Goal: Information Seeking & Learning: Learn about a topic

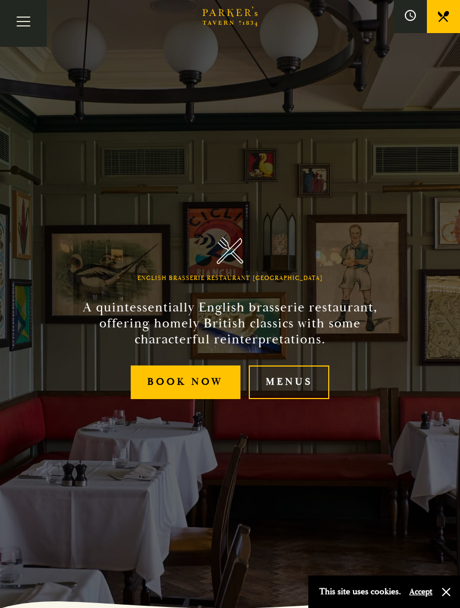
click at [299, 396] on link "Menus" at bounding box center [289, 383] width 80 height 34
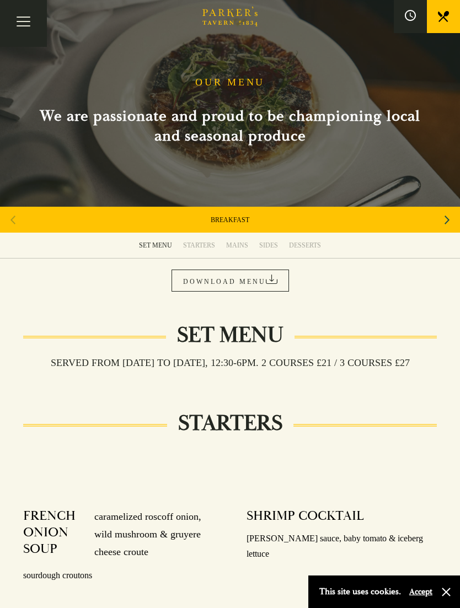
click at [440, 224] on div "Next slide" at bounding box center [446, 220] width 15 height 24
click at [445, 222] on icon "Next slide" at bounding box center [446, 220] width 5 height 24
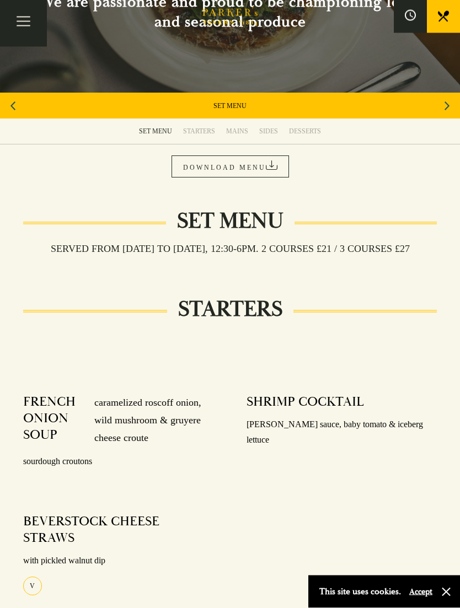
scroll to position [100, 0]
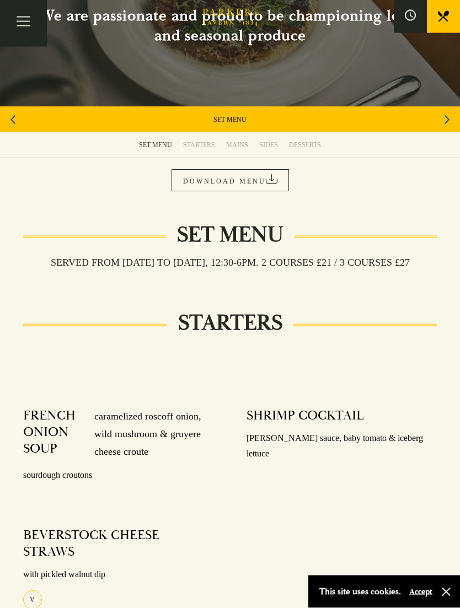
click at [246, 176] on link "DOWNLOAD MENU" at bounding box center [229, 181] width 117 height 22
click at [199, 141] on div "STARTERS" at bounding box center [199, 145] width 32 height 9
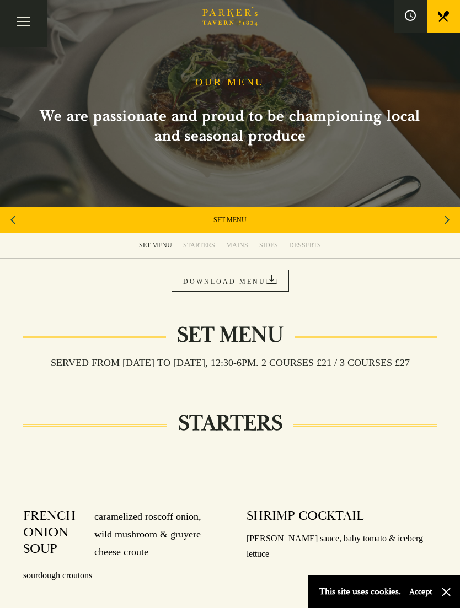
click at [442, 221] on div "Next slide" at bounding box center [446, 220] width 15 height 24
click at [244, 219] on link "SUNDAY ROAST" at bounding box center [229, 220] width 45 height 9
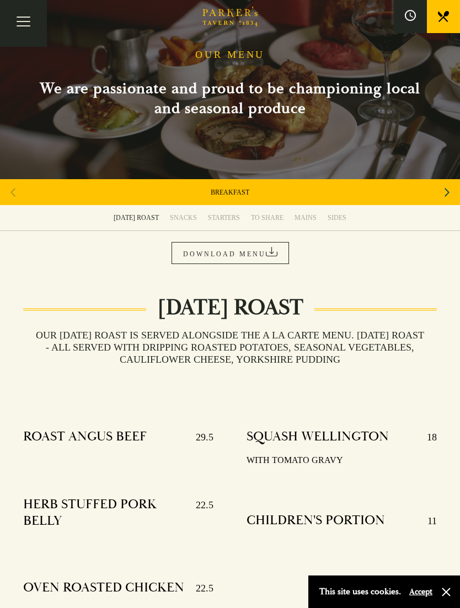
scroll to position [28, 0]
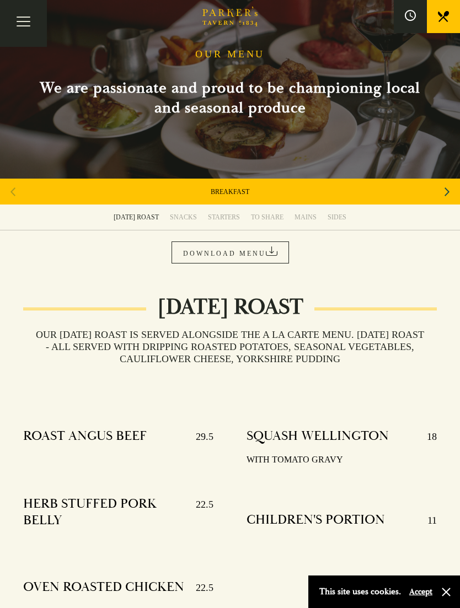
click at [442, 194] on div "Next slide" at bounding box center [446, 192] width 15 height 24
click at [448, 192] on icon "Next slide" at bounding box center [446, 191] width 5 height 9
click at [445, 189] on icon "Next slide" at bounding box center [446, 191] width 5 height 9
click at [444, 189] on div "Next slide" at bounding box center [446, 192] width 15 height 24
click at [230, 215] on div "STARTERS" at bounding box center [224, 217] width 32 height 9
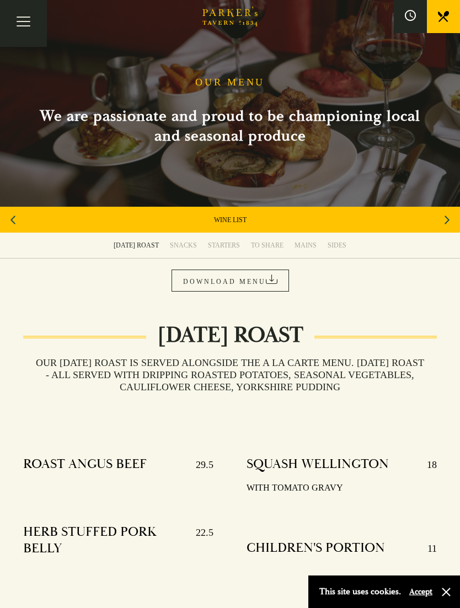
click at [24, 20] on button "Toggle navigation" at bounding box center [23, 23] width 47 height 47
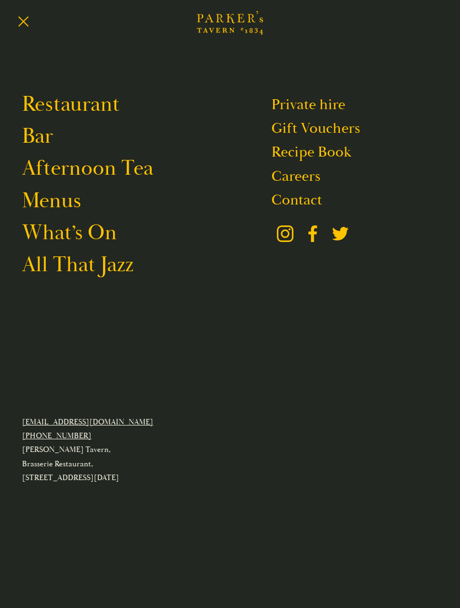
click at [98, 243] on link "What’s On" at bounding box center [69, 233] width 95 height 26
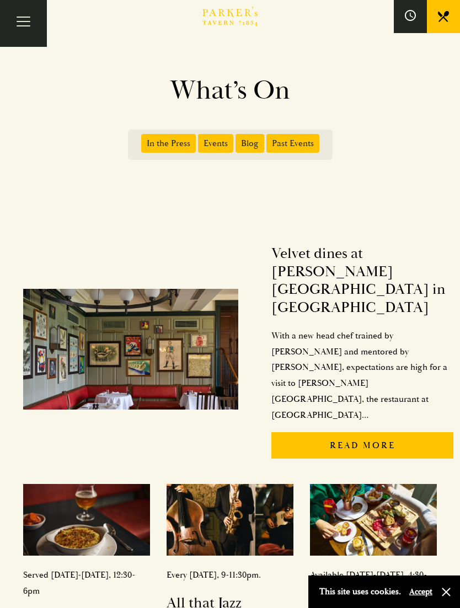
click at [27, 27] on button "Toggle navigation" at bounding box center [23, 23] width 47 height 47
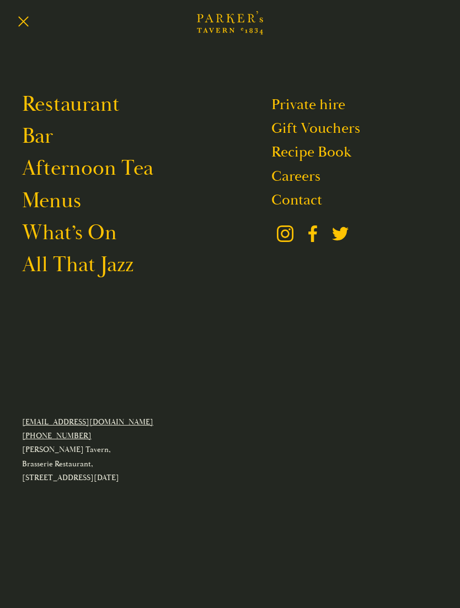
click at [95, 241] on link "What’s On" at bounding box center [69, 233] width 95 height 26
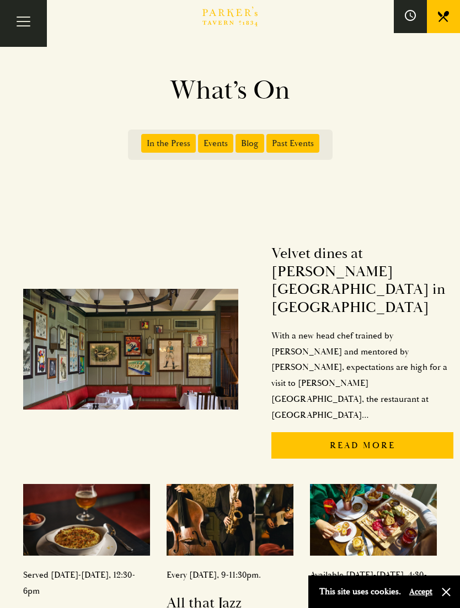
click at [21, 19] on button "Toggle navigation" at bounding box center [23, 23] width 47 height 47
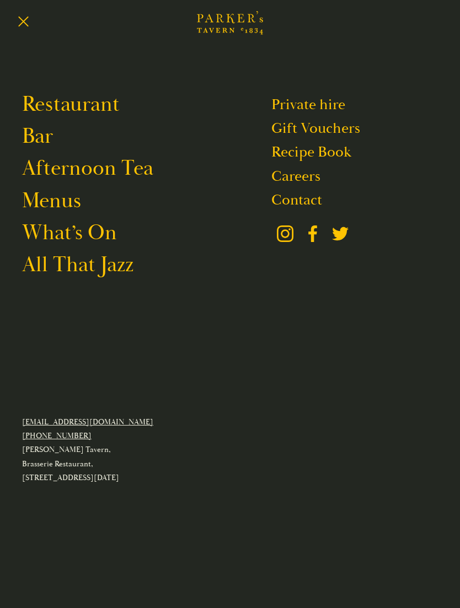
click at [72, 208] on link "Menus" at bounding box center [51, 201] width 59 height 26
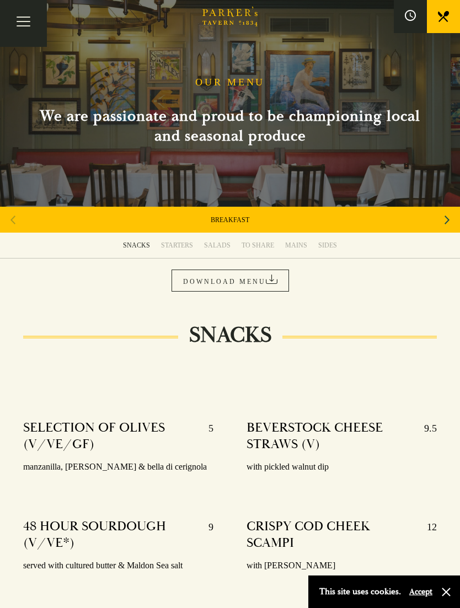
click at [268, 280] on icon at bounding box center [272, 279] width 12 height 9
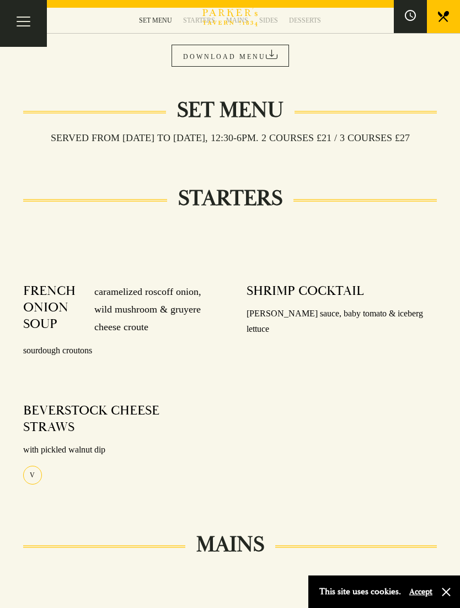
scroll to position [100, 0]
